Goal: Communication & Community: Answer question/provide support

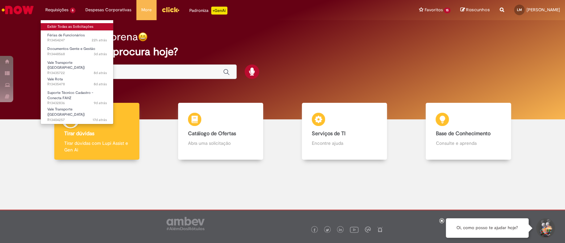
click at [75, 29] on link "Exibir Todas as Solicitações" at bounding box center [77, 26] width 73 height 7
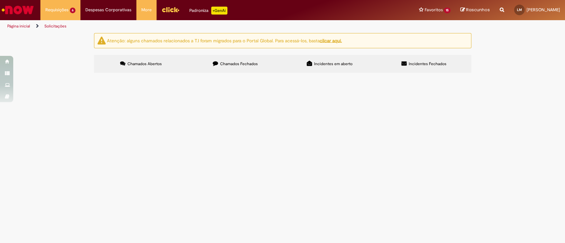
click at [0, 0] on td "Vale Rota" at bounding box center [0, 0] width 0 height 0
click at [0, 0] on span "Vale Rota" at bounding box center [0, 0] width 0 height 0
click at [0, 0] on span "Bom dia, Após cirurgia, RN passou por cirurgia, e o médico o considerou inapto …" at bounding box center [0, 0] width 0 height 0
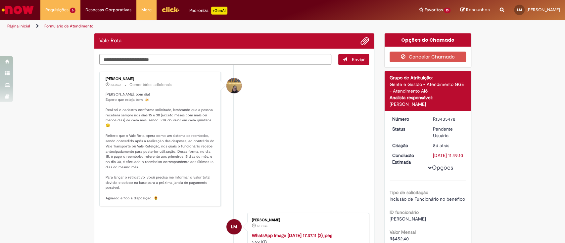
click at [297, 184] on li "Amanda de Campos Gomes do Nascimento 3d atrás 3 dias atrás Comentários adiciona…" at bounding box center [234, 139] width 270 height 135
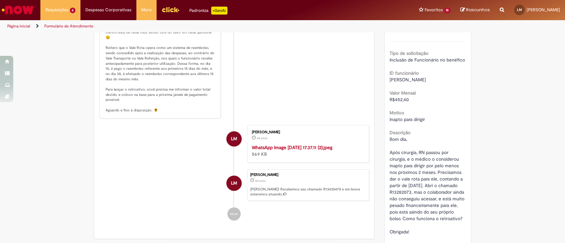
scroll to position [183, 0]
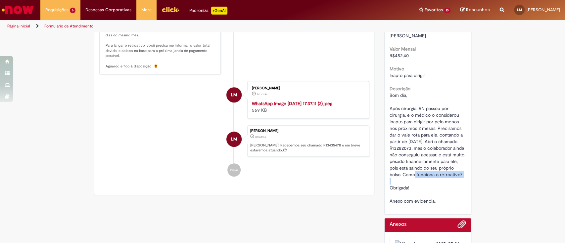
drag, startPoint x: 440, startPoint y: 194, endPoint x: 447, endPoint y: 187, distance: 10.5
click at [447, 187] on div "Bom dia, Após cirurgia, RN passou por cirurgia, e o médico o considerou inapto …" at bounding box center [427, 148] width 76 height 112
click at [447, 187] on span "Bom dia, Após cirurgia, RN passou por cirurgia, e o médico o considerou inapto …" at bounding box center [427, 148] width 76 height 112
drag, startPoint x: 423, startPoint y: 161, endPoint x: 404, endPoint y: 156, distance: 19.6
click at [404, 156] on span "Bom dia, Após cirurgia, RN passou por cirurgia, e o médico o considerou inapto …" at bounding box center [427, 148] width 76 height 112
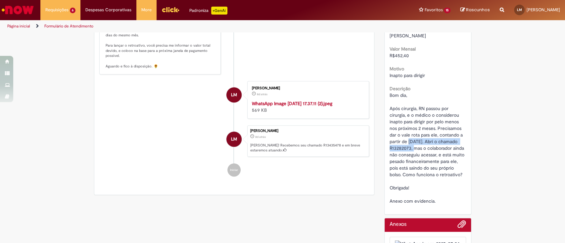
click at [404, 155] on span "Bom dia, Após cirurgia, RN passou por cirurgia, e o médico o considerou inapto …" at bounding box center [427, 148] width 76 height 112
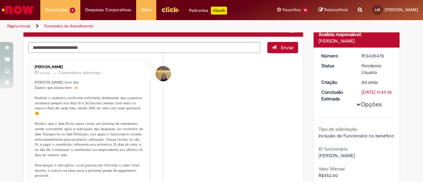
scroll to position [66, 0]
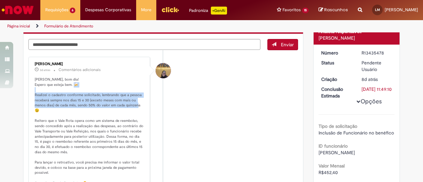
drag, startPoint x: 34, startPoint y: 95, endPoint x: 137, endPoint y: 110, distance: 104.6
click at [137, 110] on p "Oi Lorena, bom dia! Espero que esteja bem. 🍻 Realizei o cadastro conforme solic…" at bounding box center [90, 131] width 110 height 109
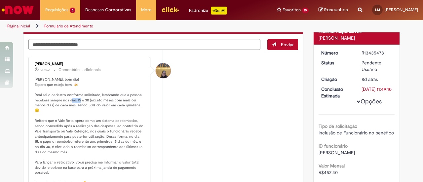
drag, startPoint x: 74, startPoint y: 100, endPoint x: 83, endPoint y: 100, distance: 8.3
click at [83, 100] on p "Oi Lorena, bom dia! Espero que esteja bem. 🍻 Realizei o cadastro conforme solic…" at bounding box center [90, 131] width 110 height 109
click at [94, 100] on p "Oi Lorena, bom dia! Espero que esteja bem. 🍻 Realizei o cadastro conforme solic…" at bounding box center [90, 131] width 110 height 109
drag, startPoint x: 90, startPoint y: 100, endPoint x: 51, endPoint y: 106, distance: 39.5
click at [51, 106] on p "Oi Lorena, bom dia! Espero que esteja bem. 🍻 Realizei o cadastro conforme solic…" at bounding box center [90, 131] width 110 height 109
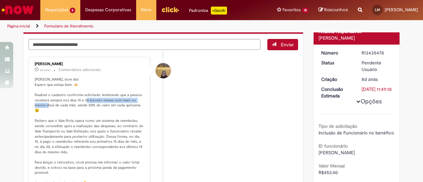
click at [51, 106] on p "Oi Lorena, bom dia! Espero que esteja bem. 🍻 Realizei o cadastro conforme solic…" at bounding box center [90, 131] width 110 height 109
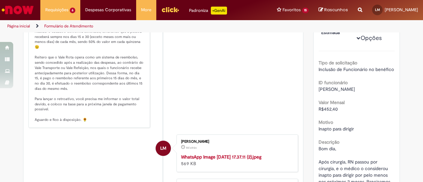
scroll to position [132, 0]
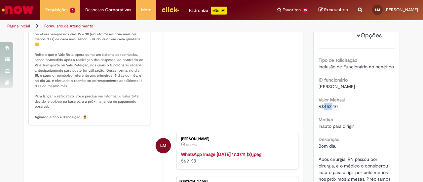
drag, startPoint x: 322, startPoint y: 122, endPoint x: 331, endPoint y: 117, distance: 11.1
click at [331, 110] on div "R$452,40" at bounding box center [357, 106] width 76 height 7
click at [331, 109] on span "R$452,40" at bounding box center [328, 107] width 19 height 6
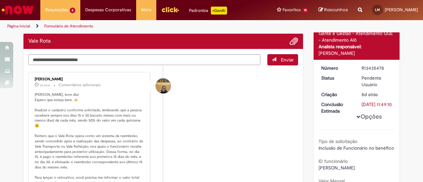
scroll to position [66, 0]
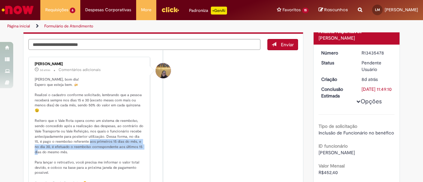
drag, startPoint x: 84, startPoint y: 140, endPoint x: 137, endPoint y: 150, distance: 53.6
click at [137, 149] on p "Oi Lorena, bom dia! Espero que esteja bem. 🍻 Realizei o cadastro conforme solic…" at bounding box center [90, 131] width 110 height 109
click at [137, 150] on p "Oi Lorena, bom dia! Espero que esteja bem. 🍻 Realizei o cadastro conforme solic…" at bounding box center [90, 131] width 110 height 109
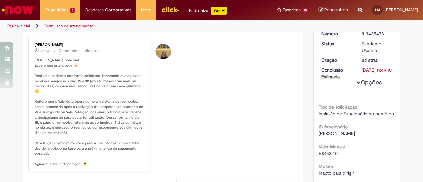
scroll to position [99, 0]
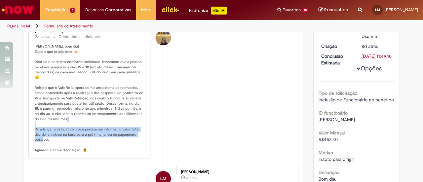
drag, startPoint x: 33, startPoint y: 128, endPoint x: 140, endPoint y: 139, distance: 107.8
click at [140, 139] on p "Oi Lorena, bom dia! Espero que esteja bem. 🍻 Realizei o cadastro conforme solic…" at bounding box center [90, 98] width 110 height 109
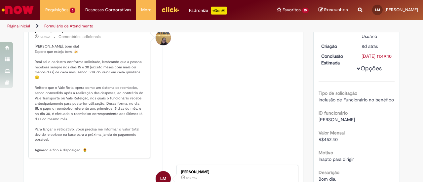
scroll to position [66, 0]
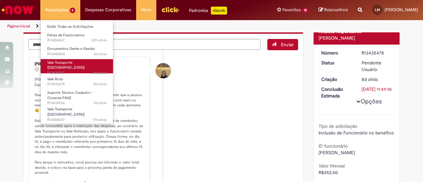
click at [80, 70] on span "8d atrás 8 dias atrás R13435722" at bounding box center [77, 72] width 60 height 5
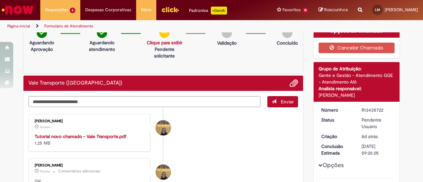
scroll to position [8, 0]
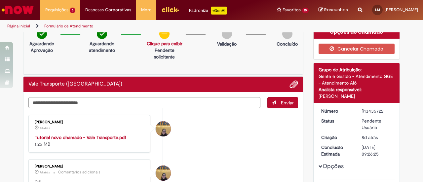
click at [133, 100] on textarea "Digite sua mensagem aqui..." at bounding box center [144, 102] width 232 height 11
click at [144, 102] on textarea "Digite sua mensagem aqui..." at bounding box center [144, 102] width 232 height 11
type textarea "*"
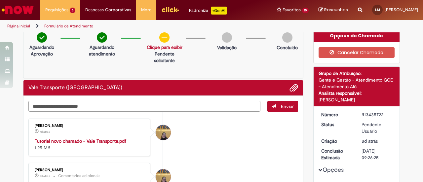
scroll to position [0, 0]
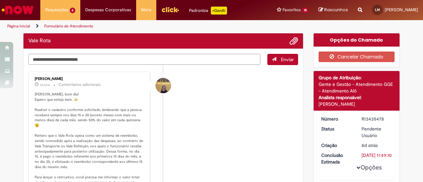
click at [108, 55] on textarea "Digite sua mensagem aqui..." at bounding box center [144, 59] width 232 height 11
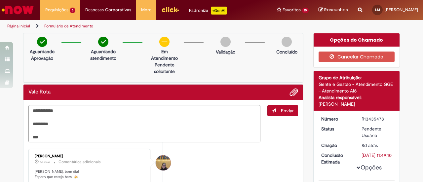
click at [93, 136] on textarea "**********" at bounding box center [144, 123] width 232 height 37
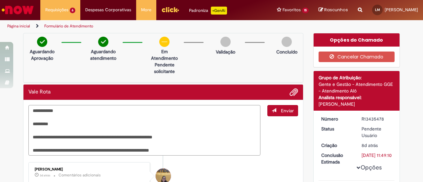
drag, startPoint x: 97, startPoint y: 153, endPoint x: 142, endPoint y: 151, distance: 45.3
click at [142, 151] on textarea "**********" at bounding box center [144, 130] width 232 height 51
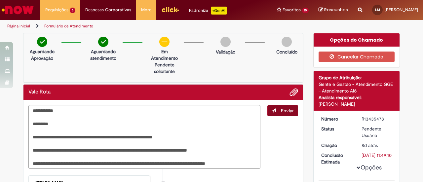
type textarea "**********"
click at [282, 108] on span "Enviar" at bounding box center [287, 111] width 13 height 6
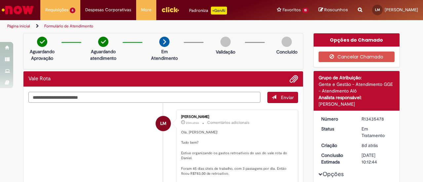
click at [146, 102] on textarea "Digite sua mensagem aqui..." at bounding box center [144, 97] width 232 height 11
click at [228, 100] on textarea "**********" at bounding box center [144, 97] width 232 height 11
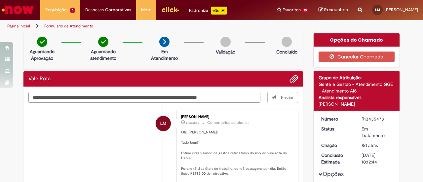
type textarea "**********"
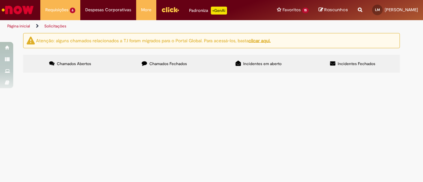
scroll to position [88, 0]
click at [0, 0] on span "Vale Transporte ([GEOGRAPHIC_DATA])" at bounding box center [0, 0] width 0 height 0
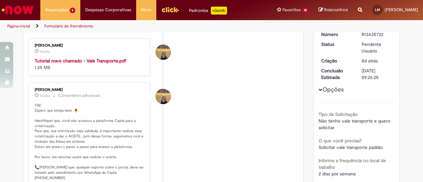
scroll to position [84, 0]
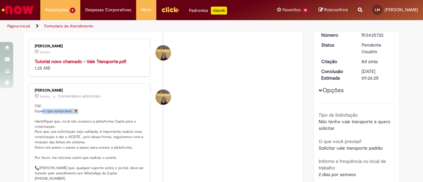
drag, startPoint x: 39, startPoint y: 109, endPoint x: 126, endPoint y: 115, distance: 87.5
click at [121, 113] on p "Olá! Espero que esteja bem. 🌻 Identifiquei que, você não acessou a plataforma C…" at bounding box center [90, 148] width 110 height 88
click at [109, 127] on p "Olá! Espero que esteja bem. 🌻 Identifiquei que, você não acessou a plataforma C…" at bounding box center [90, 148] width 110 height 88
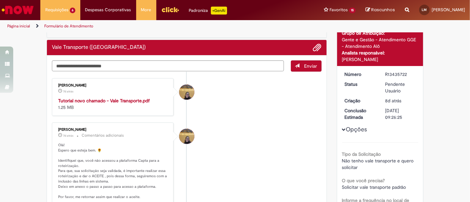
scroll to position [0, 0]
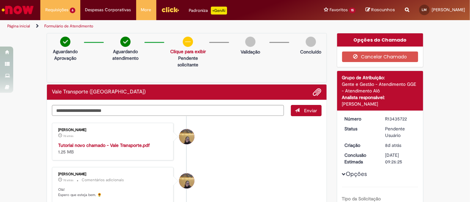
click at [286, 158] on li "[PERSON_NAME] 7d atrás 7 dias atrás Tutorial novo chamado - Vale Transporte.pdf…" at bounding box center [187, 142] width 270 height 38
